Goal: Information Seeking & Learning: Learn about a topic

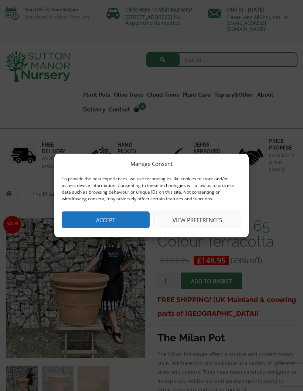
click at [119, 219] on button "Accept" at bounding box center [106, 219] width 88 height 17
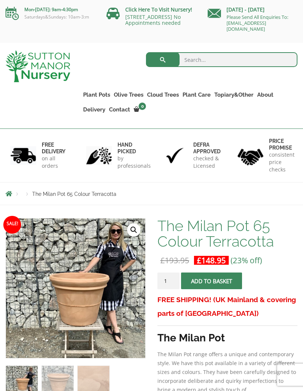
click at [0, 0] on link "Rolled Rim Classico" at bounding box center [0, 0] width 0 height 0
click at [0, 0] on link "Glazed Pots" at bounding box center [0, 0] width 0 height 0
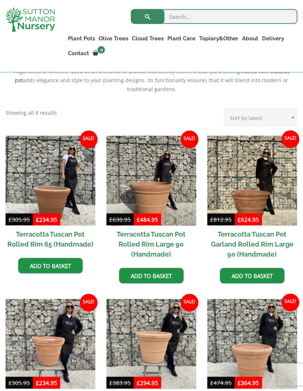
scroll to position [318, 0]
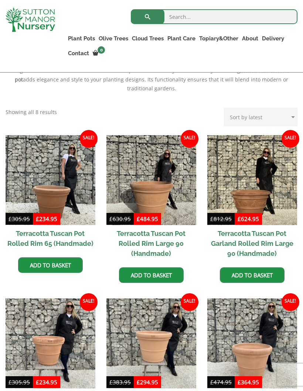
click at [292, 108] on select "Sort by popularity Sort by latest Sort by price: low to high Sort by price: hig…" at bounding box center [261, 117] width 74 height 19
select select "price"
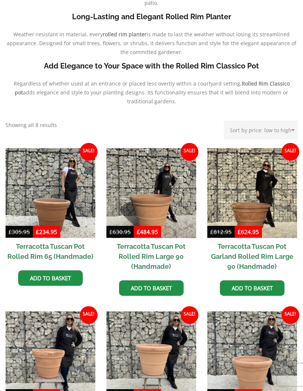
scroll to position [347, 0]
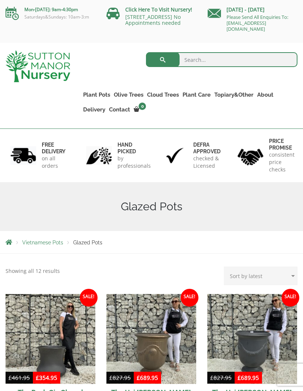
click at [298, 274] on select "Sort by popularity Sort by latest Sort by price: low to high Sort by price: hig…" at bounding box center [261, 275] width 74 height 19
select select "price"
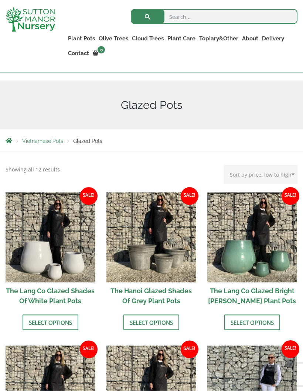
scroll to position [88, 0]
click at [161, 322] on link "Select options" at bounding box center [152, 322] width 56 height 16
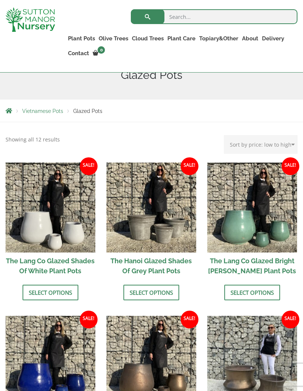
click at [59, 228] on img at bounding box center [51, 207] width 90 height 90
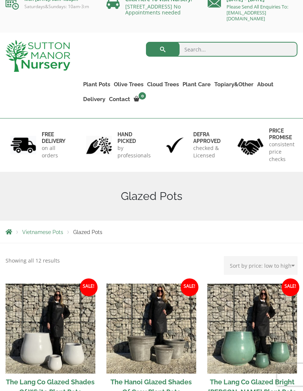
scroll to position [0, 0]
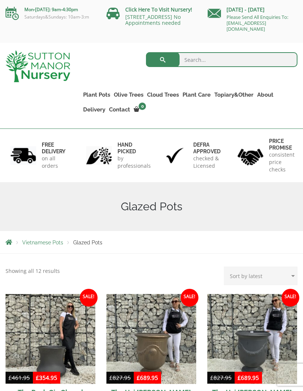
click at [0, 0] on link "Vietnamese Terracotta" at bounding box center [0, 0] width 0 height 0
